Goal: Information Seeking & Learning: Learn about a topic

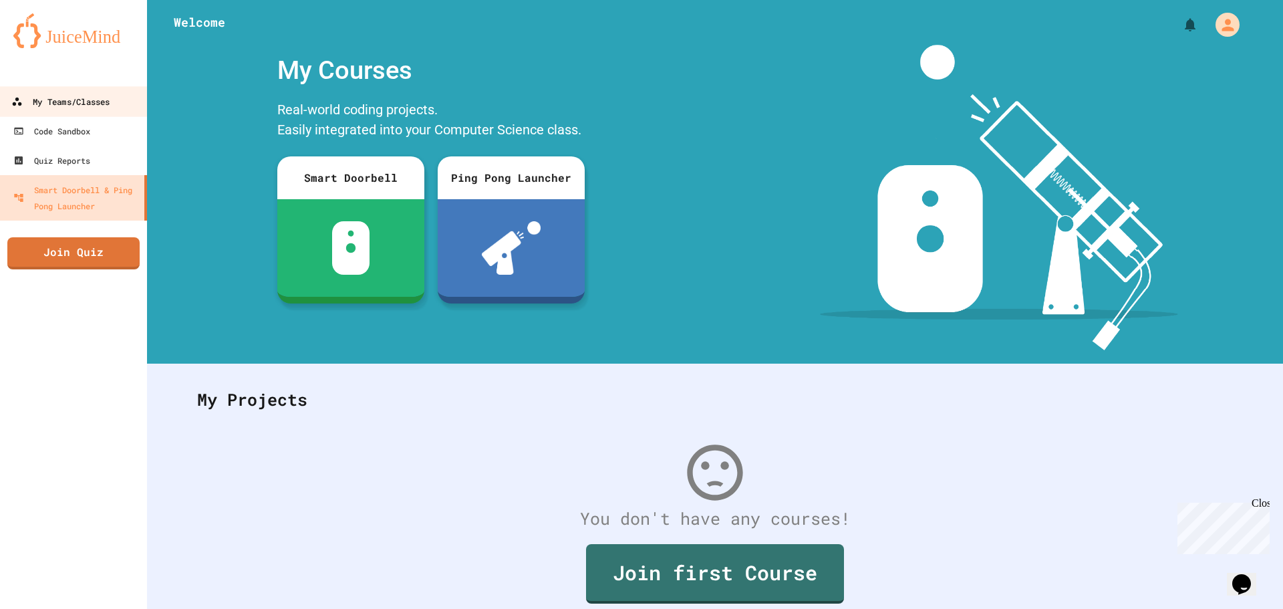
click at [57, 108] on div "My Teams/Classes" at bounding box center [60, 102] width 98 height 17
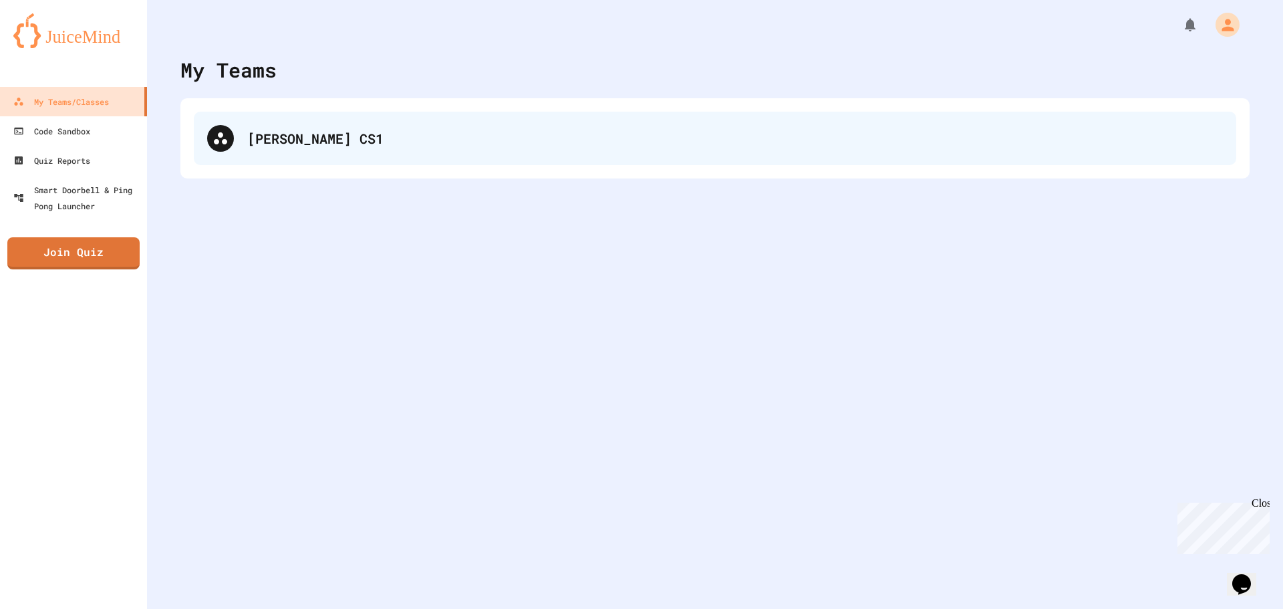
click at [319, 149] on div "[PERSON_NAME] CS1" at bounding box center [715, 138] width 1042 height 53
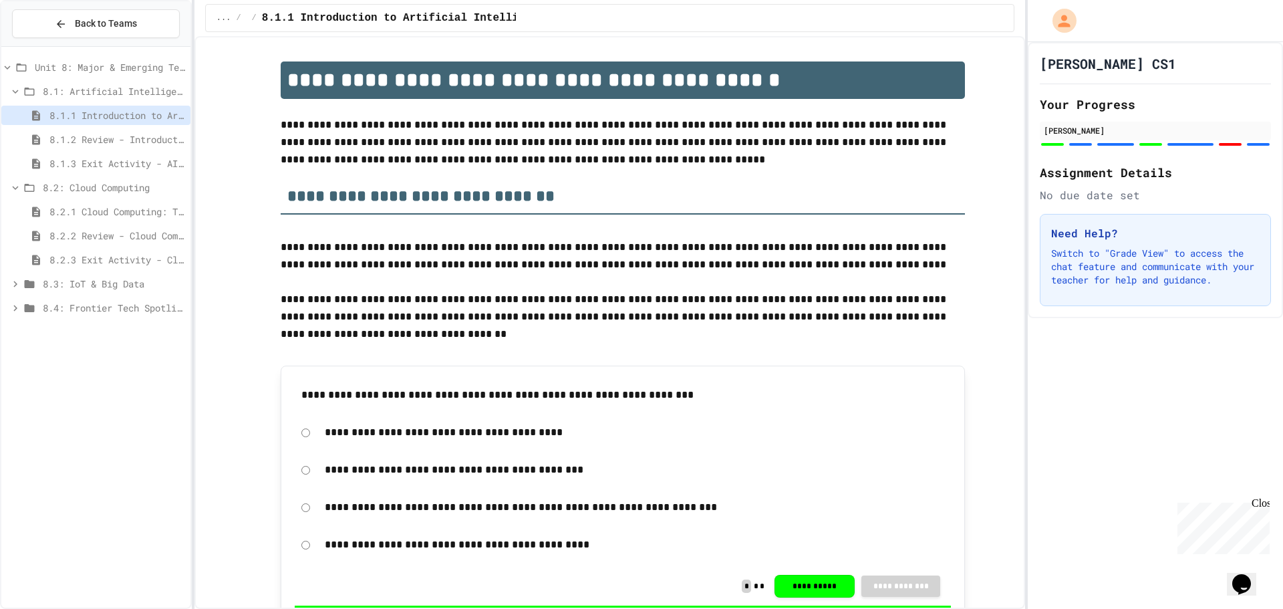
click at [128, 138] on span "8.1.2 Review - Introduction to Artificial Intelligence" at bounding box center [117, 139] width 136 height 14
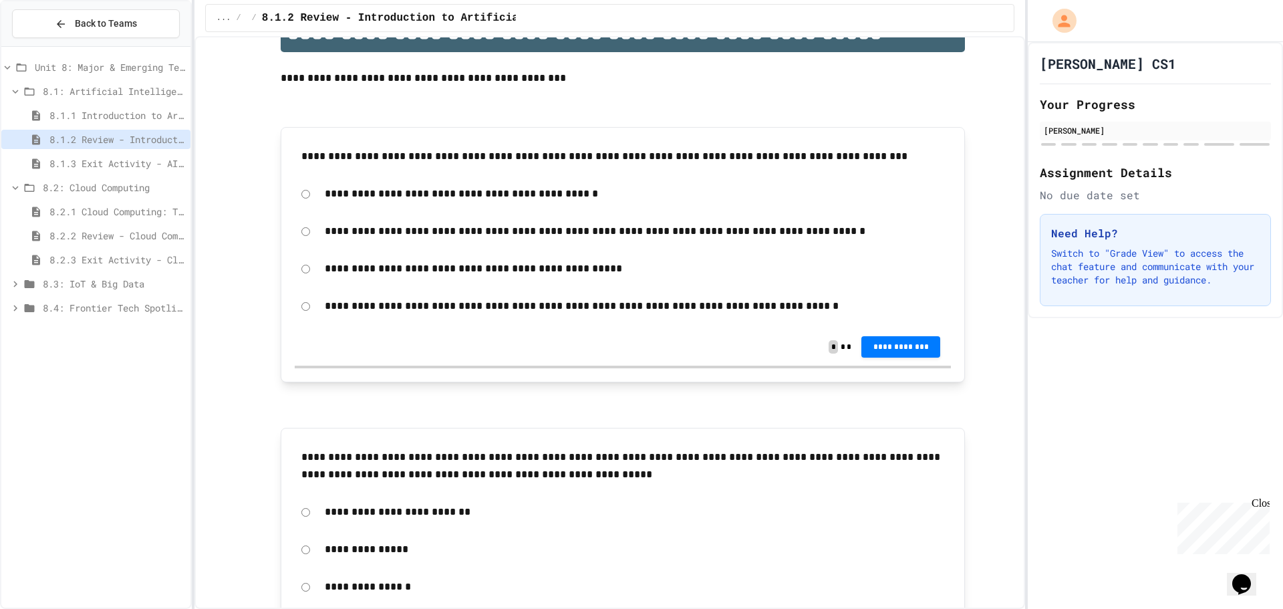
scroll to position [45, 0]
click at [130, 110] on span "8.1.1 Introduction to Artificial Intelligence" at bounding box center [117, 115] width 136 height 14
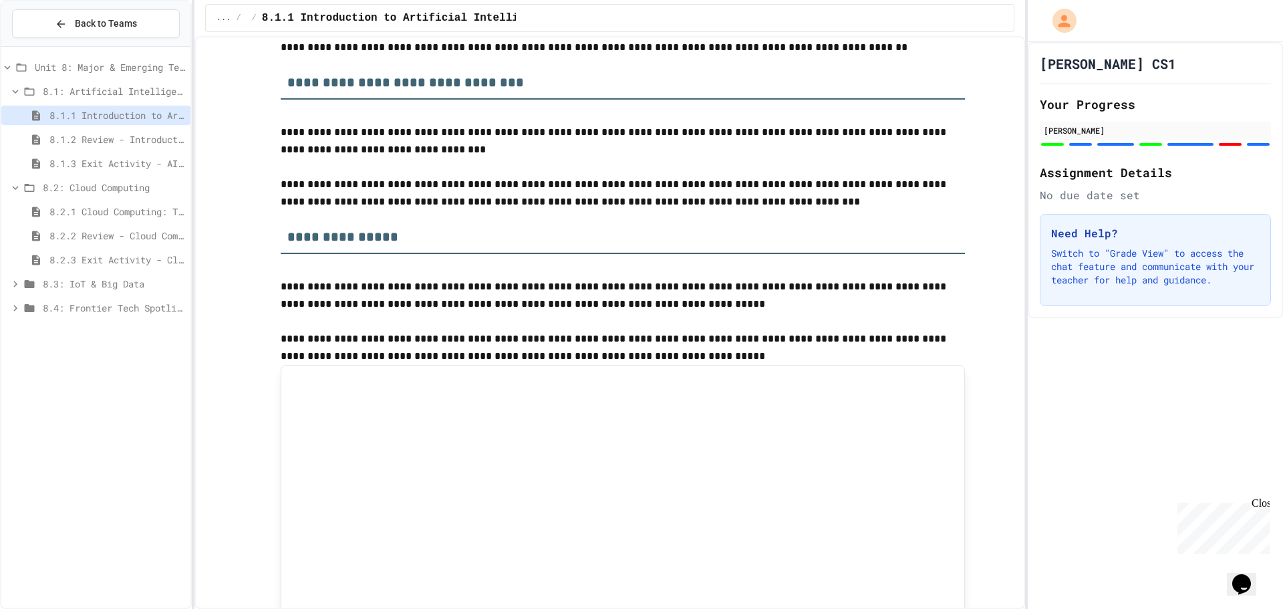
scroll to position [1470, 0]
